Goal: Information Seeking & Learning: Learn about a topic

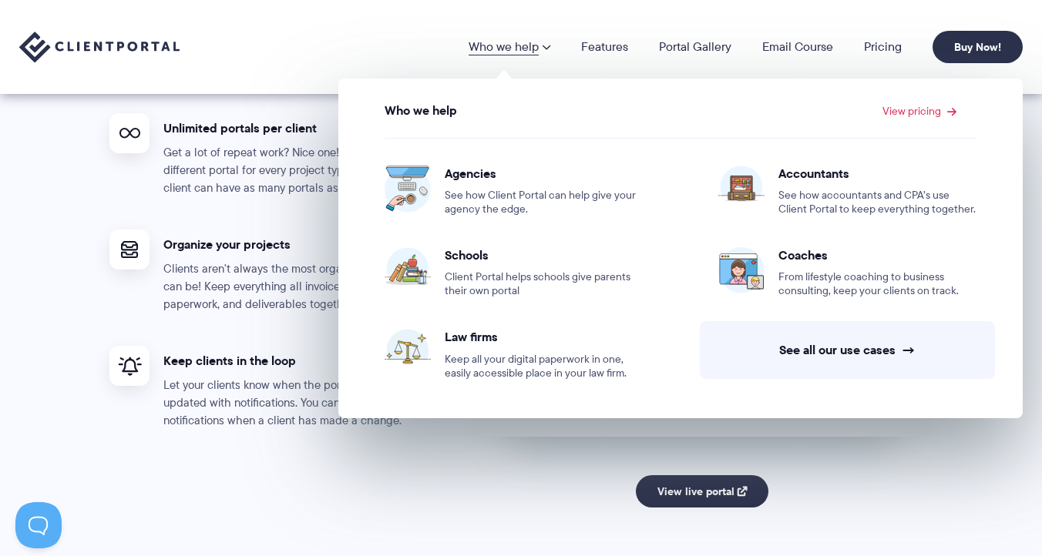
click at [512, 53] on link "Who we help" at bounding box center [509, 47] width 82 height 12
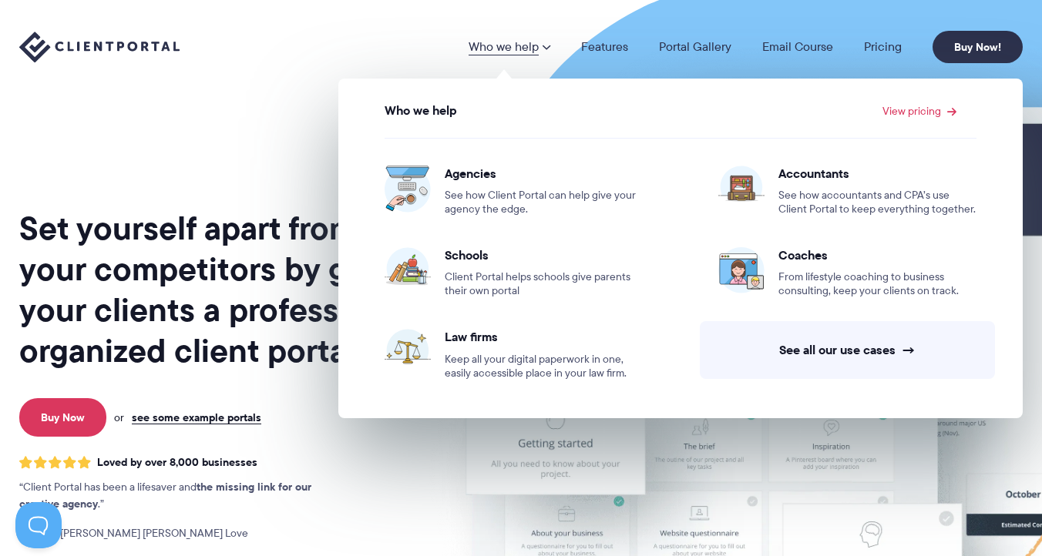
click at [512, 53] on link "Who we help" at bounding box center [509, 47] width 82 height 12
click at [612, 47] on link "Features" at bounding box center [604, 47] width 47 height 12
click at [91, 59] on img at bounding box center [99, 48] width 160 height 32
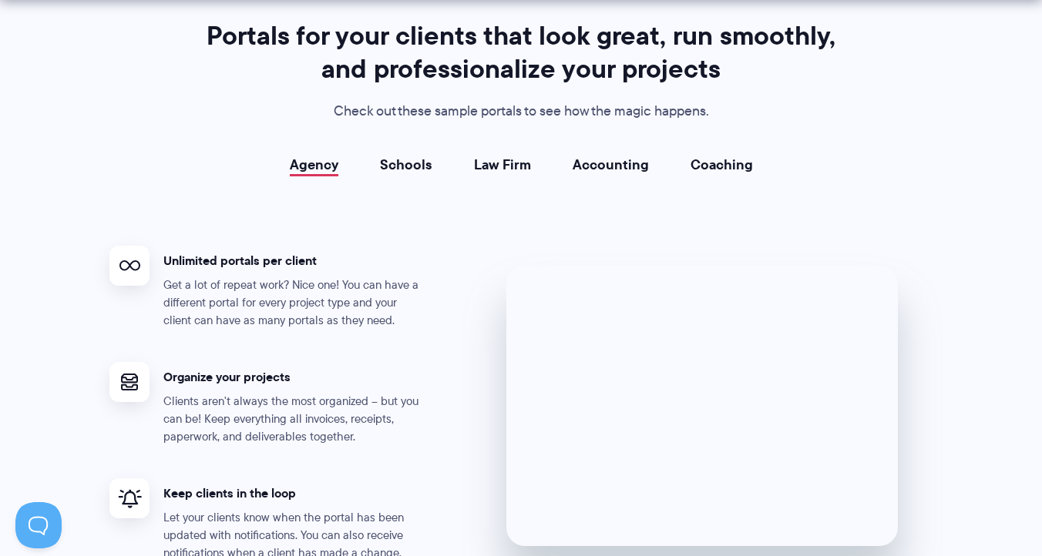
scroll to position [2771, 0]
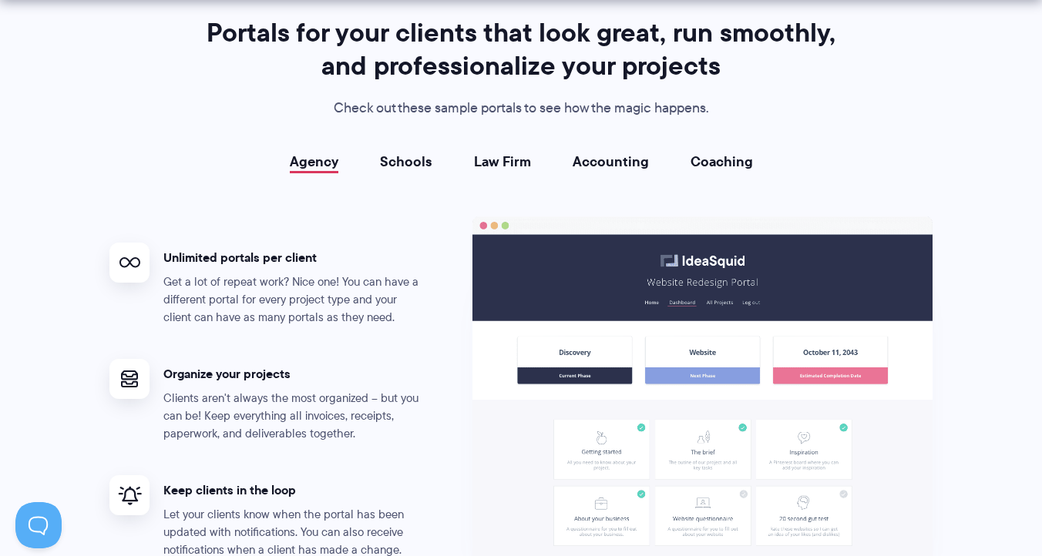
click at [411, 166] on link "Schools" at bounding box center [406, 161] width 52 height 15
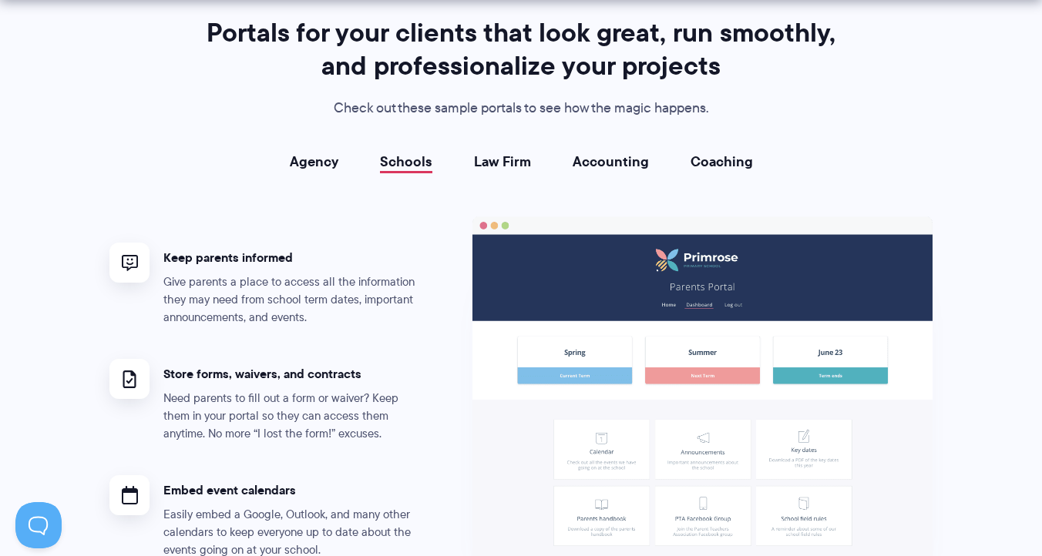
click at [483, 168] on link "Law Firm" at bounding box center [502, 161] width 57 height 15
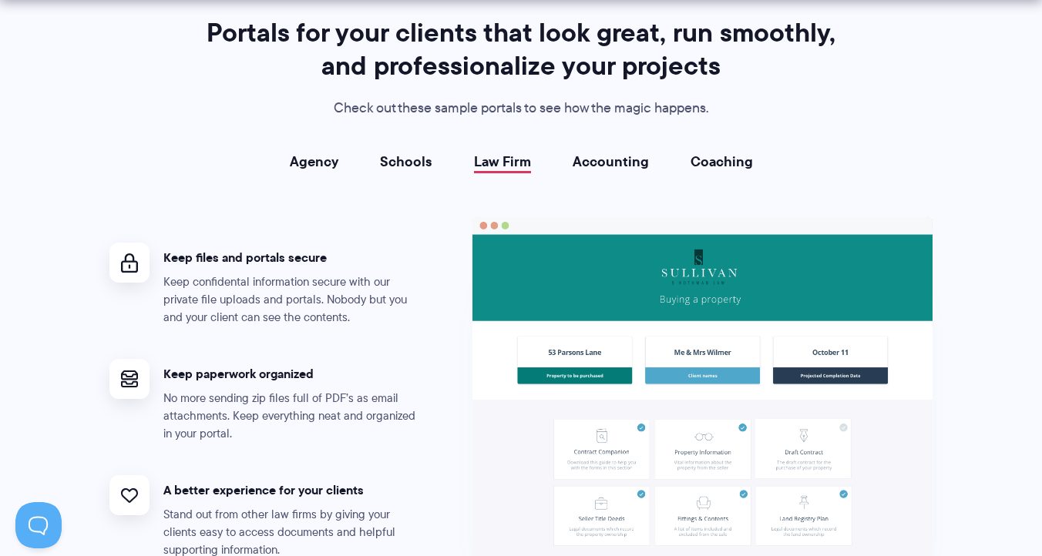
click at [611, 168] on link "Accounting" at bounding box center [611, 161] width 76 height 15
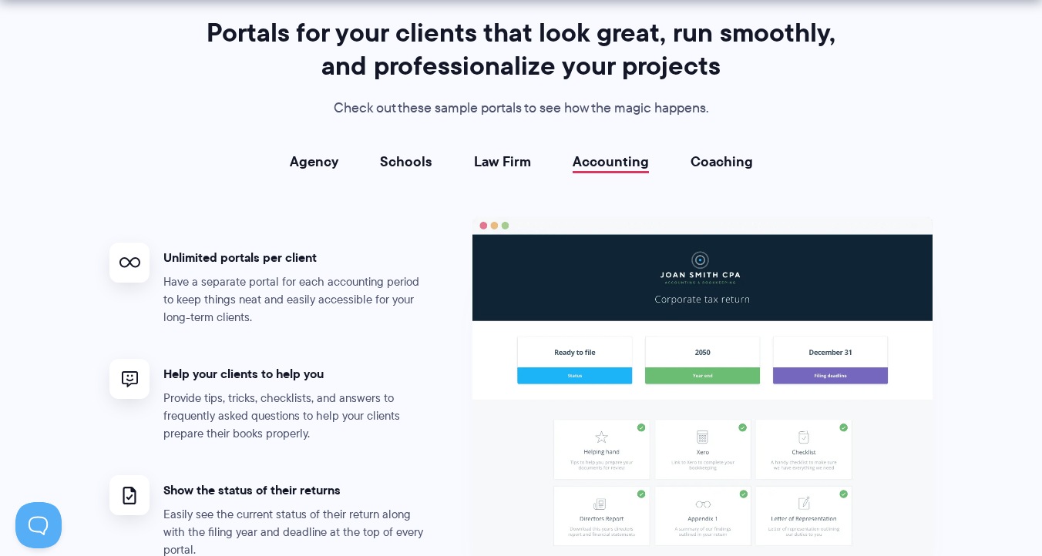
click at [720, 157] on link "Coaching" at bounding box center [721, 161] width 62 height 15
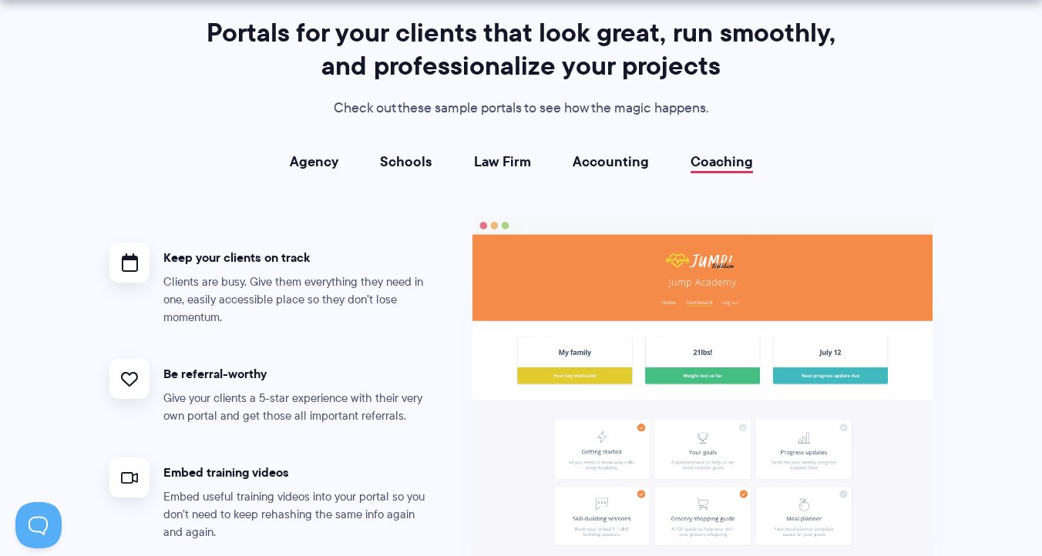
click at [620, 157] on link "Accounting" at bounding box center [611, 161] width 76 height 15
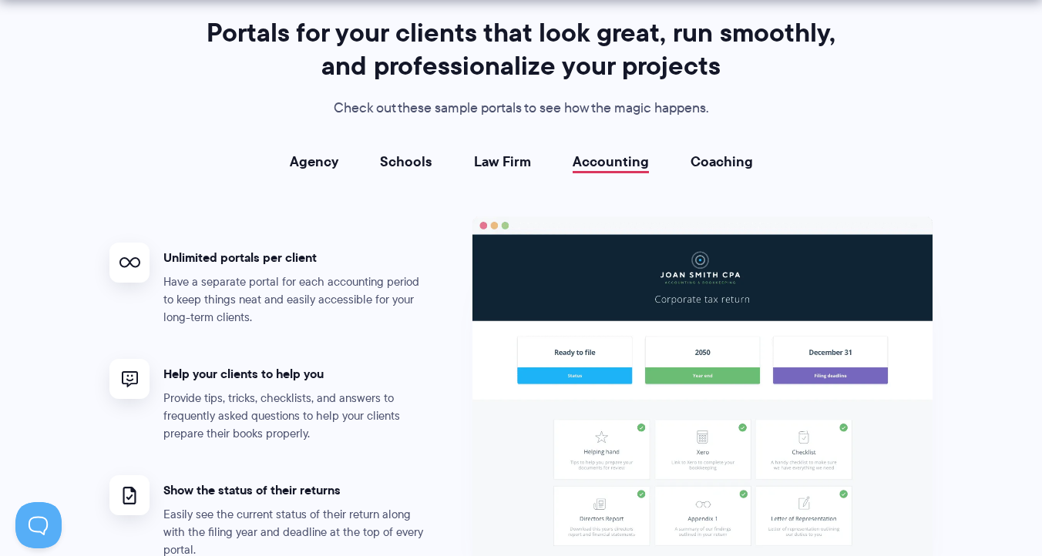
click at [503, 156] on link "Law Firm" at bounding box center [502, 161] width 57 height 15
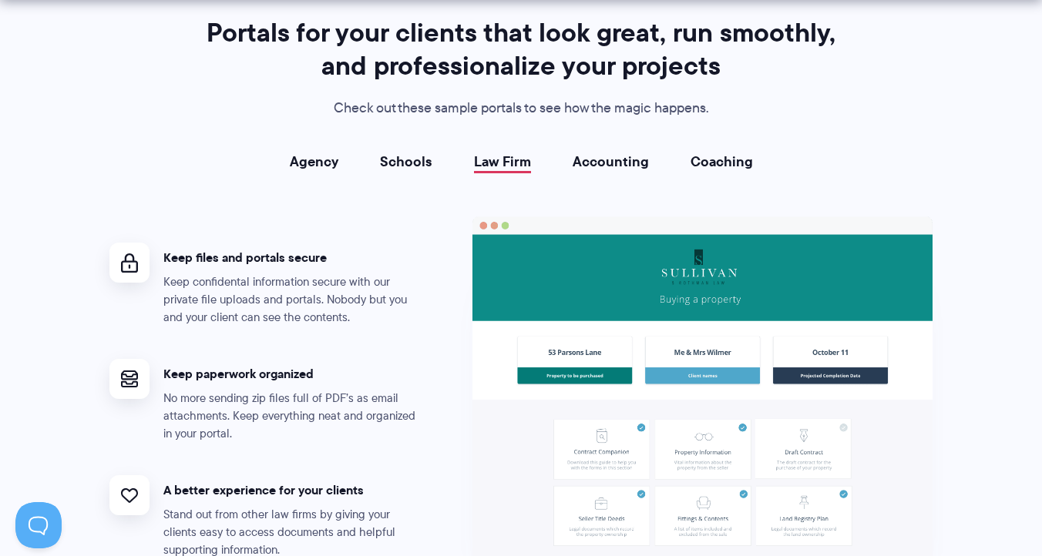
click at [405, 162] on link "Schools" at bounding box center [406, 161] width 52 height 15
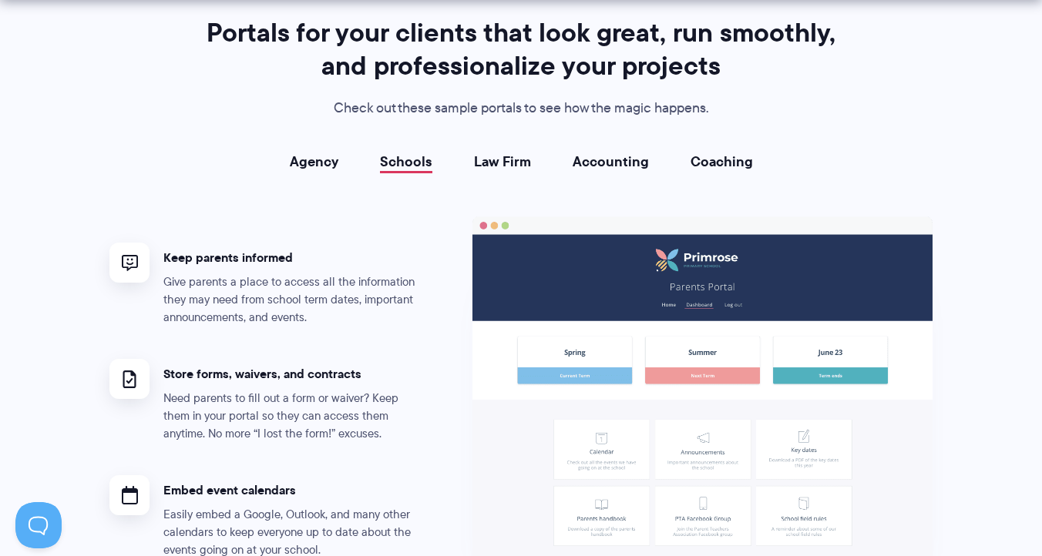
click at [319, 165] on link "Agency" at bounding box center [314, 161] width 49 height 15
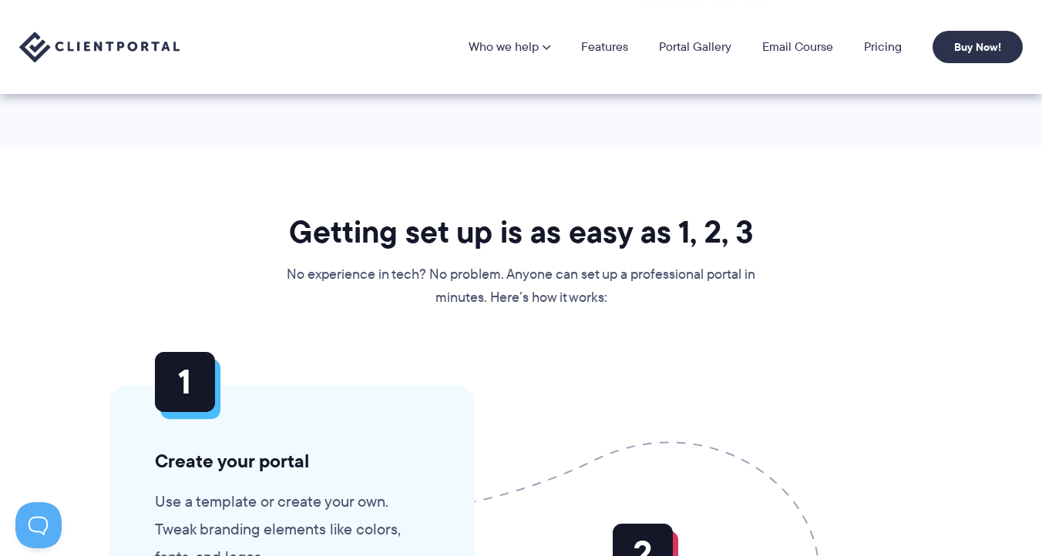
scroll to position [3370, 0]
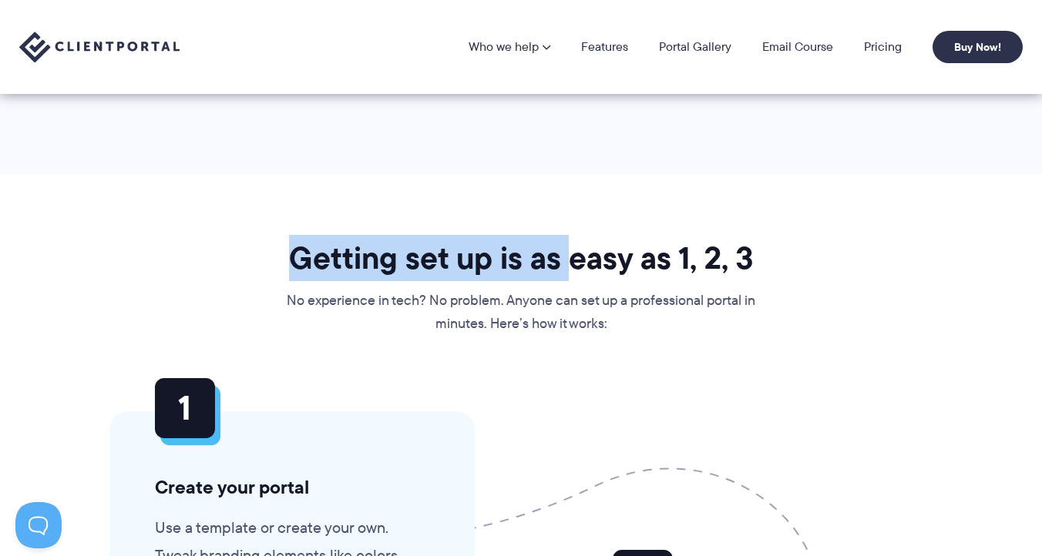
drag, startPoint x: 289, startPoint y: 256, endPoint x: 575, endPoint y: 250, distance: 285.9
click at [575, 250] on h2 "Getting set up is as easy as 1, 2, 3" at bounding box center [521, 258] width 472 height 39
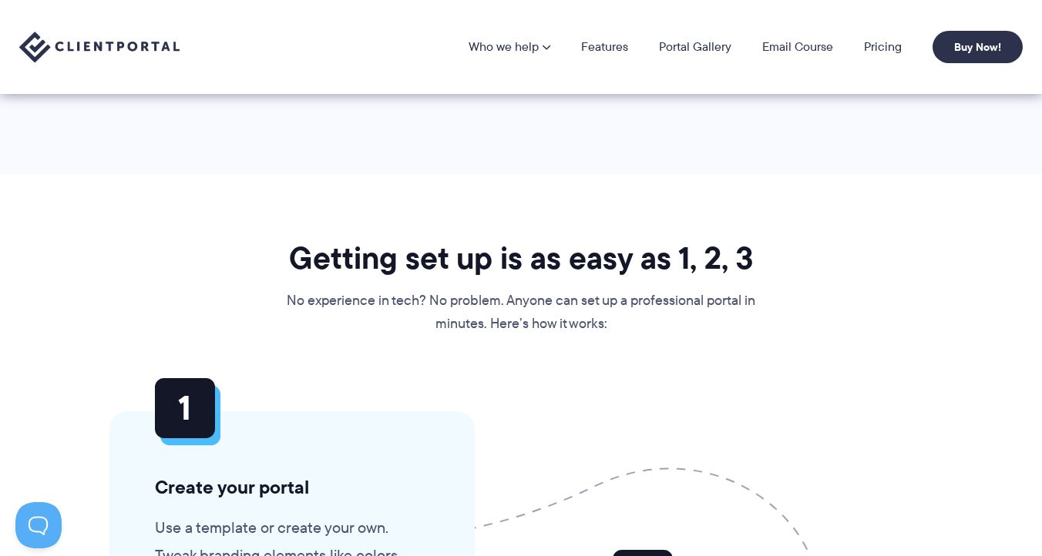
click at [754, 257] on h2 "Getting set up is as easy as 1, 2, 3" at bounding box center [521, 258] width 472 height 39
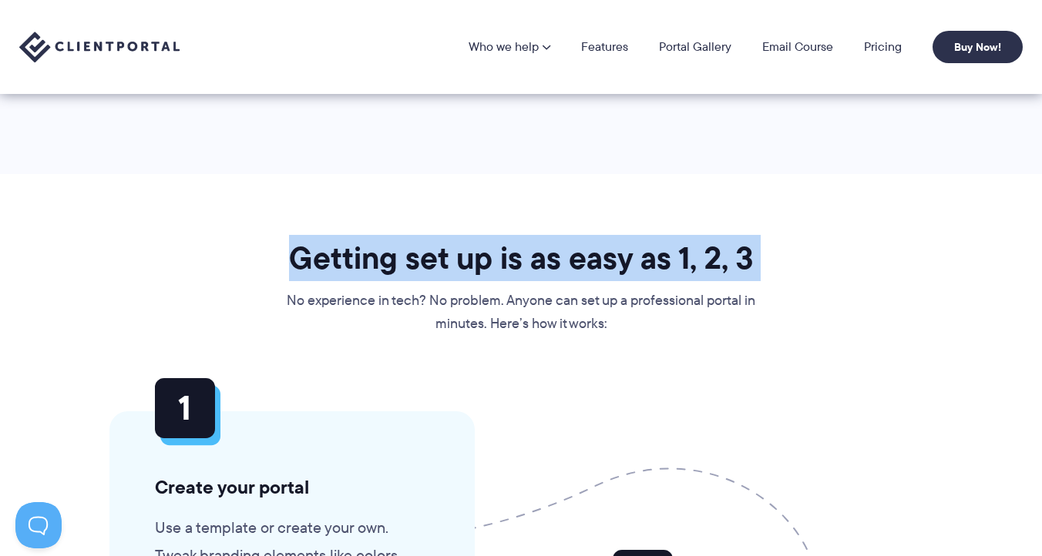
drag, startPoint x: 754, startPoint y: 257, endPoint x: 327, endPoint y: 264, distance: 427.7
click at [327, 264] on h2 "Getting set up is as easy as 1, 2, 3" at bounding box center [521, 258] width 472 height 39
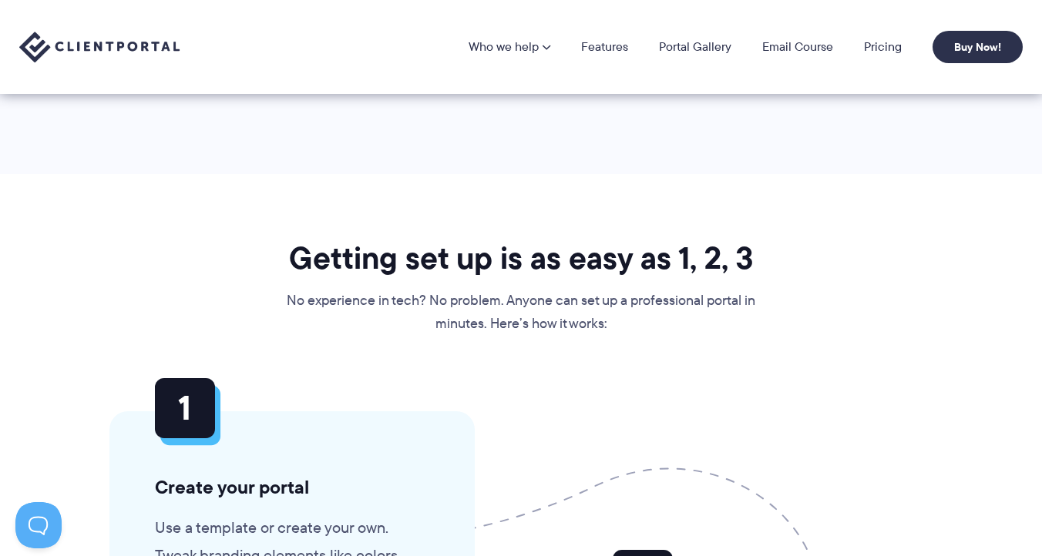
click at [293, 257] on h2 "Getting set up is as easy as 1, 2, 3" at bounding box center [521, 258] width 472 height 39
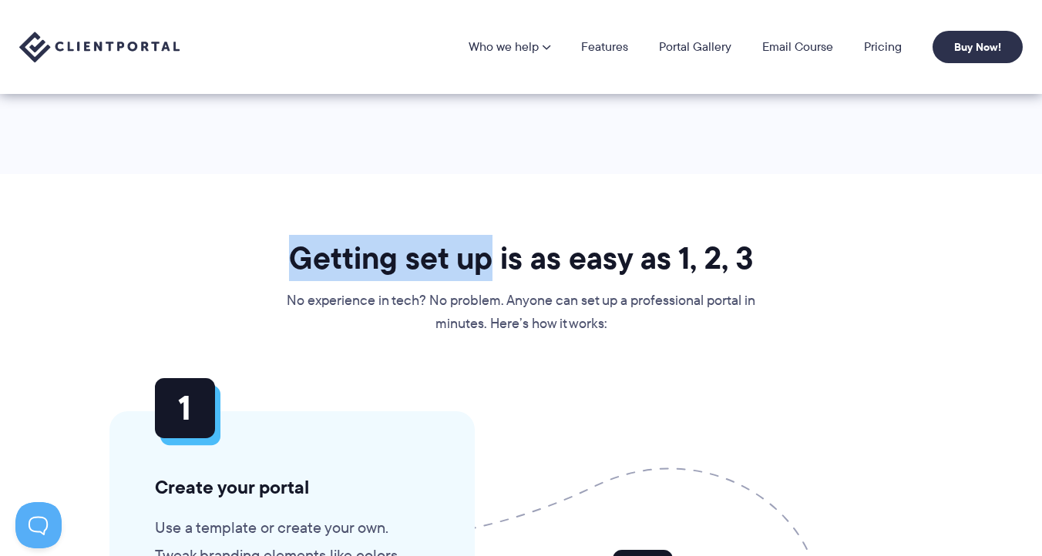
drag, startPoint x: 293, startPoint y: 257, endPoint x: 476, endPoint y: 252, distance: 183.5
click at [476, 252] on h2 "Getting set up is as easy as 1, 2, 3" at bounding box center [521, 258] width 472 height 39
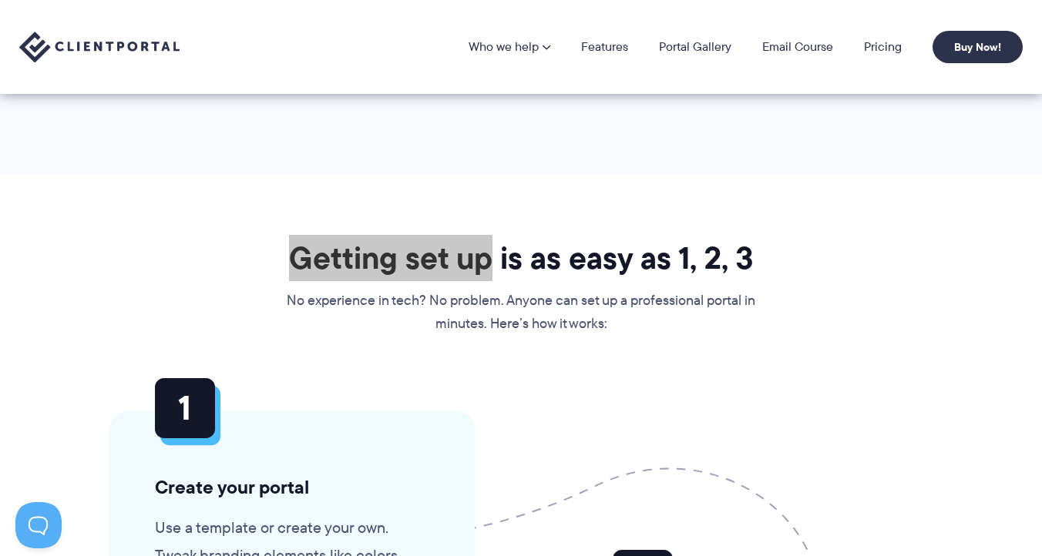
drag, startPoint x: 401, startPoint y: 244, endPoint x: 876, endPoint y: 12, distance: 529.0
